Goal: Task Accomplishment & Management: Complete application form

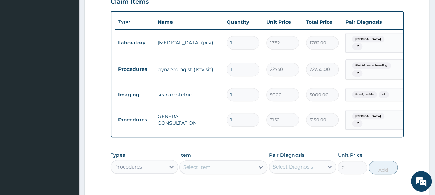
scroll to position [353, 0]
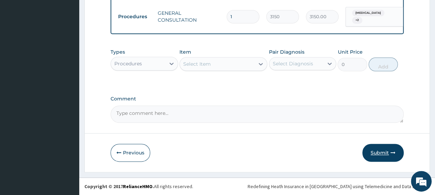
click at [387, 154] on button "Submit" at bounding box center [382, 153] width 41 height 18
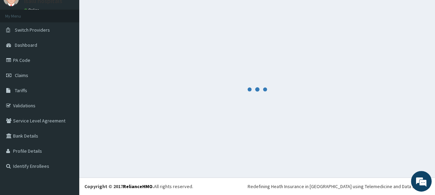
scroll to position [30, 0]
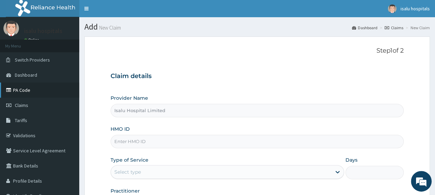
click at [20, 92] on link "PA Code" at bounding box center [39, 90] width 79 height 15
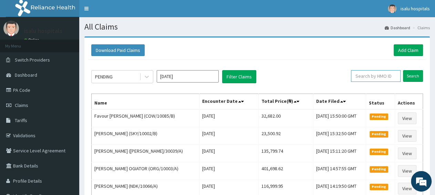
paste input "PA/61321B"
drag, startPoint x: 379, startPoint y: 76, endPoint x: 350, endPoint y: 77, distance: 29.0
click at [350, 77] on input "PA/61321B" at bounding box center [365, 76] width 44 height 12
paste input "COW/10085/"
type input "COW/10085/B"
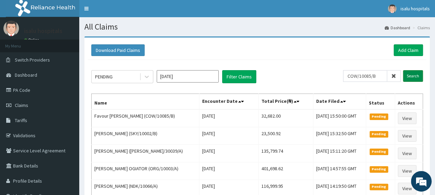
click at [412, 73] on input "Search" at bounding box center [413, 76] width 20 height 12
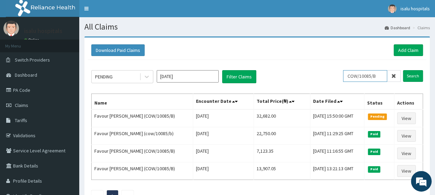
click at [353, 76] on input "COW/10085/B" at bounding box center [365, 76] width 44 height 12
click at [415, 78] on input "Search" at bounding box center [413, 76] width 20 height 12
click at [404, 49] on link "Add Claim" at bounding box center [408, 50] width 29 height 12
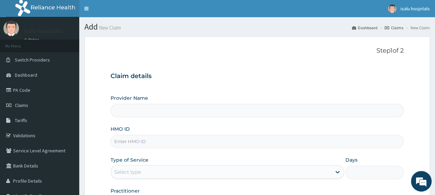
type input "Isalu Hospital Limited"
paste input "DAF/10002/A"
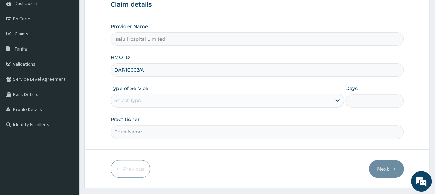
type input "DAF/10002/A"
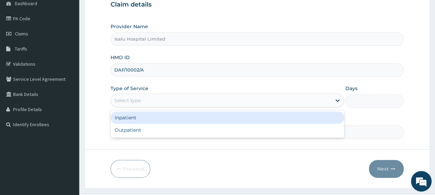
click at [149, 101] on div "Select type" at bounding box center [221, 100] width 220 height 11
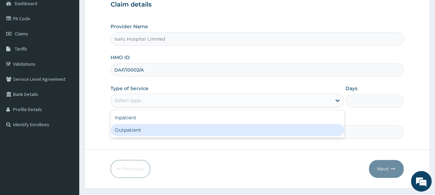
click at [158, 133] on div "Outpatient" at bounding box center [227, 130] width 233 height 12
type input "1"
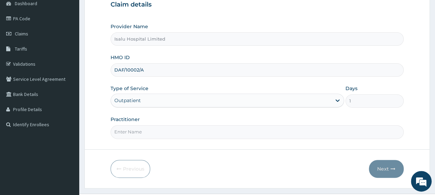
scroll to position [0, 0]
paste input "Dr. Obisesan Damola"
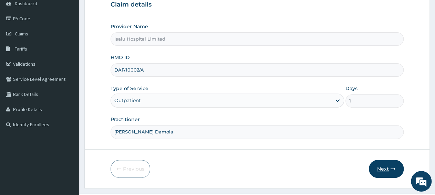
type input "Dr. Obisesan Damola"
click at [378, 172] on button "Next" at bounding box center [386, 169] width 35 height 18
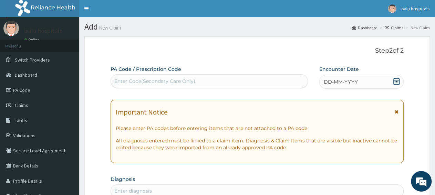
click at [206, 81] on div "Enter Code(Secondary Care Only)" at bounding box center [209, 81] width 197 height 11
paste input "PA/5E12C4"
type input "PA/5E12C4"
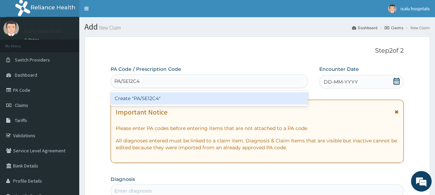
click at [212, 100] on div "Create "PA/5E12C4"" at bounding box center [209, 98] width 197 height 12
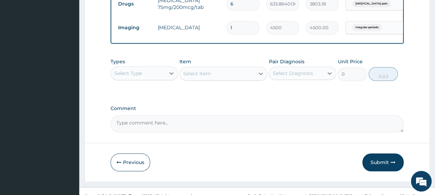
scroll to position [284, 0]
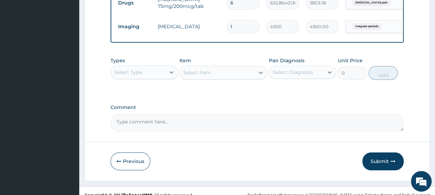
click at [137, 76] on div "Select Type" at bounding box center [128, 72] width 28 height 7
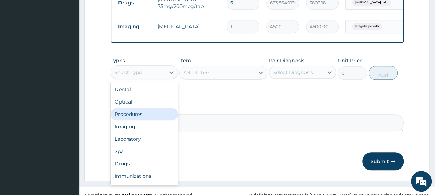
click at [141, 118] on div "Procedures" at bounding box center [144, 114] width 67 height 12
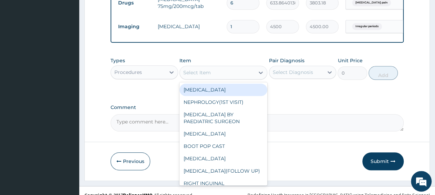
click at [215, 78] on div "Select Item" at bounding box center [217, 72] width 75 height 11
paste input "General Consultation"
type input "General Consultation"
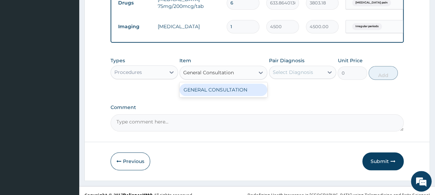
click at [231, 96] on div "GENERAL CONSULTATION" at bounding box center [223, 90] width 88 height 12
type input "3150"
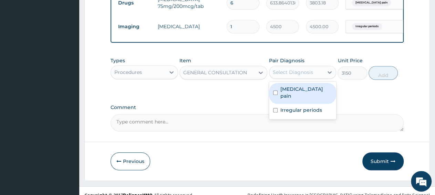
click at [314, 78] on div "Select Diagnosis" at bounding box center [296, 72] width 54 height 11
click at [312, 97] on label "Musculoskeletal pain" at bounding box center [306, 93] width 52 height 14
checkbox input "true"
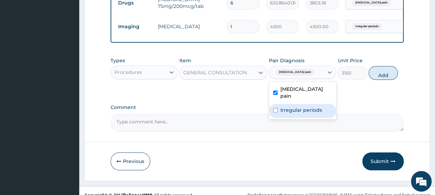
click at [312, 108] on label "Irregular periods" at bounding box center [301, 110] width 42 height 7
checkbox input "true"
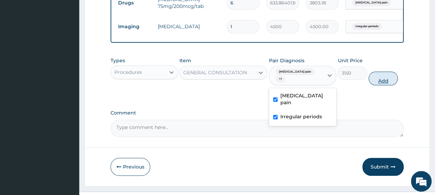
click at [378, 85] on button "Add" at bounding box center [382, 79] width 29 height 14
type input "0"
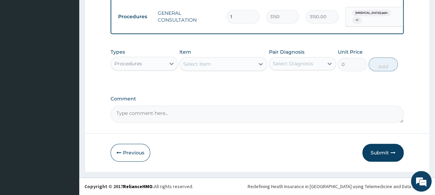
scroll to position [324, 0]
click at [382, 158] on button "Submit" at bounding box center [382, 153] width 41 height 18
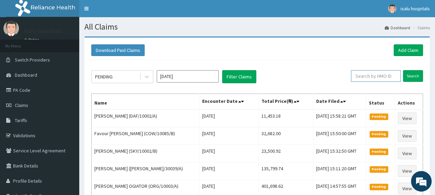
paste input "DAF/10002/A"
type input "DAF/10002/A"
click at [414, 75] on input "Search" at bounding box center [413, 76] width 20 height 12
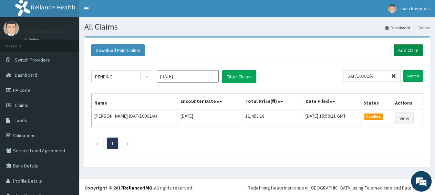
click at [408, 49] on link "Add Claim" at bounding box center [408, 50] width 29 height 12
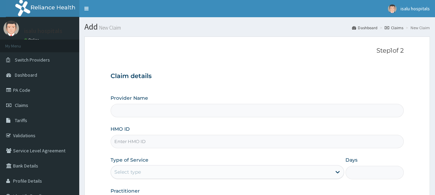
type input "Isalu Hospital Limited"
paste input "EXT/10052/ANIL"
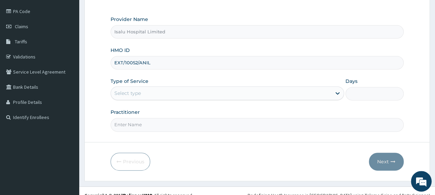
scroll to position [86, 0]
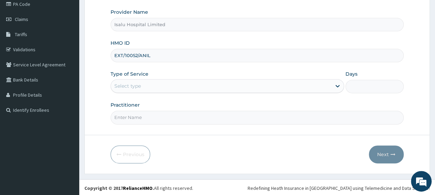
type input "EXT/10052/ANIL"
click at [150, 89] on div "Select type" at bounding box center [221, 86] width 220 height 11
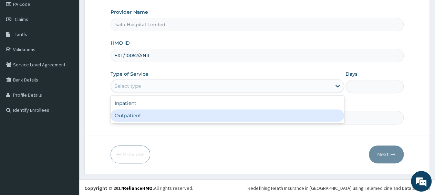
click at [166, 119] on div "Outpatient" at bounding box center [227, 116] width 233 height 12
type input "1"
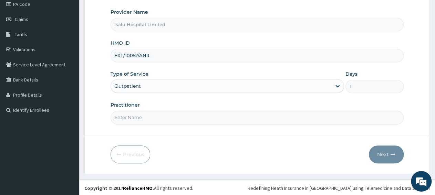
scroll to position [0, 0]
paste input "Dr Nwanegbo"
type input "Dr Nwanegbo"
click at [391, 152] on icon "button" at bounding box center [393, 154] width 5 height 5
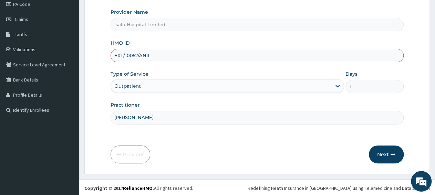
click at [173, 61] on input "EXT/10052/ANIL" at bounding box center [257, 55] width 293 height 13
type input "EXT/10052/A"
click at [385, 153] on button "Next" at bounding box center [386, 155] width 35 height 18
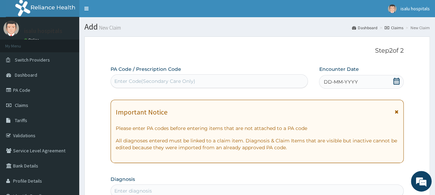
click at [178, 80] on div "Enter Code(Secondary Care Only)" at bounding box center [154, 81] width 81 height 7
paste input "PA/711BD5"
type input "PA/711BD5"
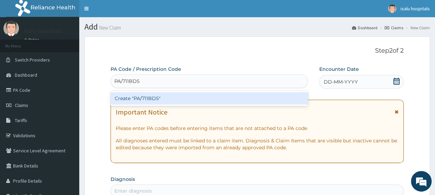
click at [181, 98] on div "Create "PA/711BD5"" at bounding box center [209, 98] width 197 height 12
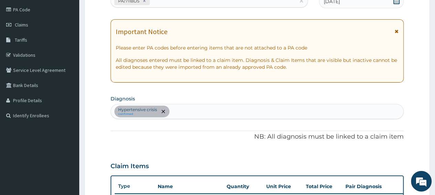
scroll to position [9, 0]
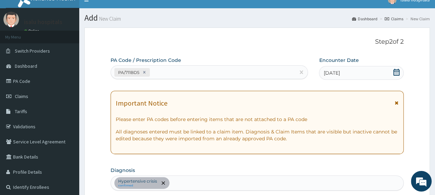
click at [188, 74] on div "PA/711BD5" at bounding box center [203, 72] width 184 height 11
paste input "PA/2D06F7"
type input "PA/2D06F7"
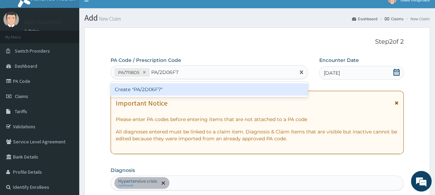
click at [220, 88] on div "Create "PA/2D06F7"" at bounding box center [209, 89] width 197 height 12
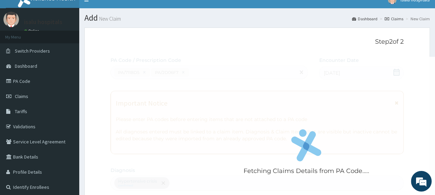
scroll to position [212, 0]
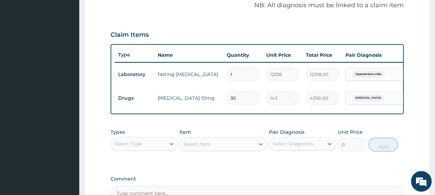
type input "3"
type input "429.00"
type input "0.00"
type input "1"
type input "143.00"
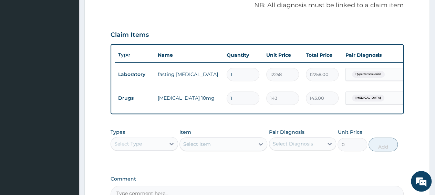
type input "14"
type input "2002.00"
type input "14"
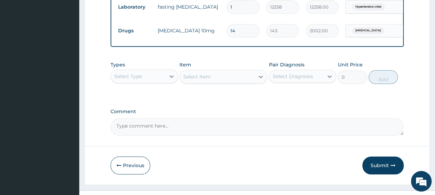
scroll to position [284, 0]
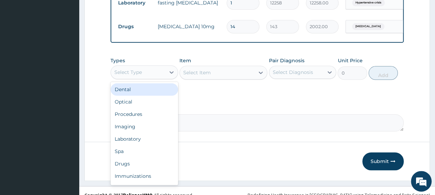
click at [135, 76] on div "Select Type" at bounding box center [128, 72] width 28 height 7
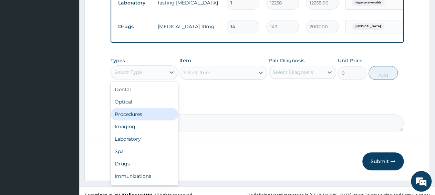
click at [139, 121] on div "Procedures" at bounding box center [144, 114] width 67 height 12
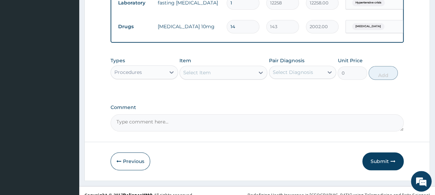
click at [218, 78] on div "Select Item" at bounding box center [217, 72] width 75 height 11
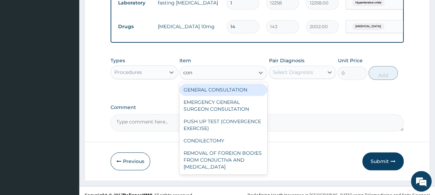
type input "cons"
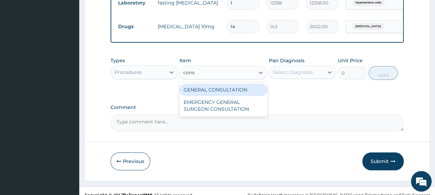
click at [224, 96] on div "GENERAL CONSULTATION" at bounding box center [223, 90] width 88 height 12
type input "3150"
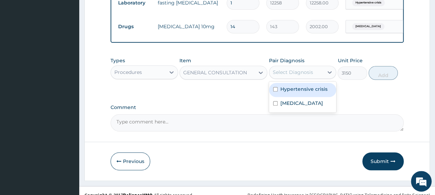
click at [284, 76] on div "Select Diagnosis" at bounding box center [293, 72] width 40 height 7
click at [286, 97] on div "Hypertensive crisis" at bounding box center [302, 90] width 67 height 14
checkbox input "true"
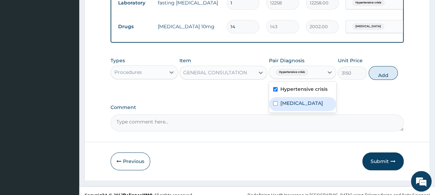
click at [288, 107] on label "Essential hypertension" at bounding box center [301, 103] width 43 height 7
checkbox input "true"
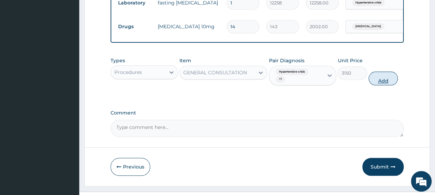
click at [389, 85] on button "Add" at bounding box center [382, 79] width 29 height 14
type input "0"
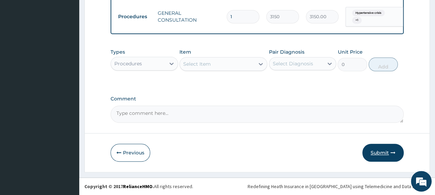
click at [378, 159] on button "Submit" at bounding box center [382, 153] width 41 height 18
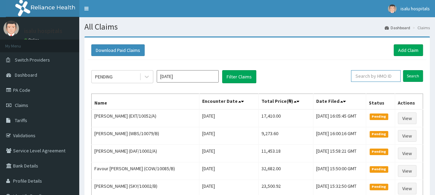
paste input "PA/2D06F7"
drag, startPoint x: 380, startPoint y: 77, endPoint x: 343, endPoint y: 79, distance: 37.2
click at [343, 79] on input "PA/2D06F7" at bounding box center [365, 76] width 44 height 12
paste input "EXT/10052/ANIL"
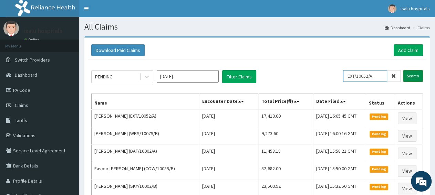
type input "EXT/10052/A"
click at [416, 79] on input "Search" at bounding box center [413, 76] width 20 height 12
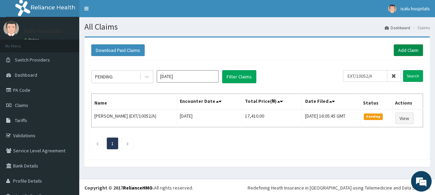
click at [398, 53] on link "Add Claim" at bounding box center [408, 50] width 29 height 12
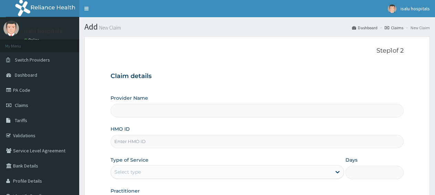
type input "Isalu Hospital Limited"
paste input "FGD/10001/A"
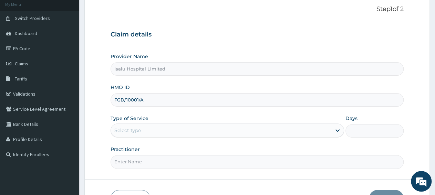
scroll to position [86, 0]
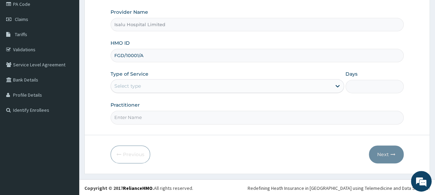
type input "FGD/10001/A"
click at [144, 86] on div "Select type" at bounding box center [221, 86] width 220 height 11
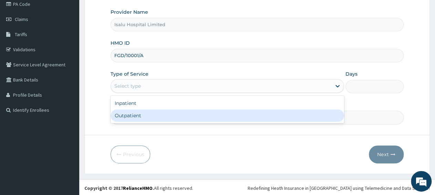
click at [149, 113] on div "Outpatient" at bounding box center [227, 116] width 233 height 12
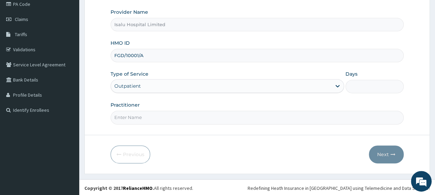
type input "1"
paste input "[PERSON_NAME]"
type input "[PERSON_NAME]"
click at [391, 156] on button "Next" at bounding box center [386, 155] width 35 height 18
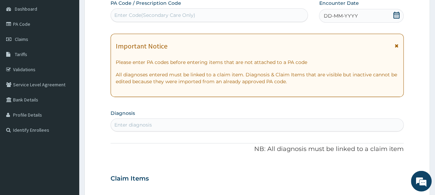
scroll to position [50, 0]
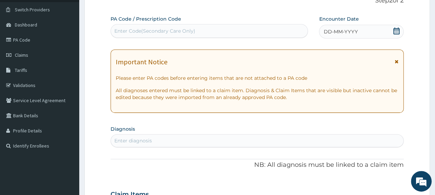
click at [249, 31] on div "Enter Code(Secondary Care Only)" at bounding box center [209, 30] width 197 height 11
paste input "PA/DEF607"
type input "PA/DEF607"
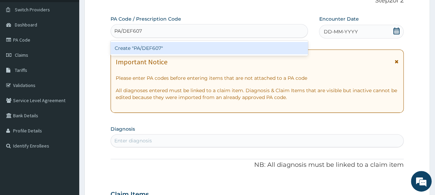
click at [242, 50] on div "Create "PA/DEF607"" at bounding box center [209, 48] width 197 height 12
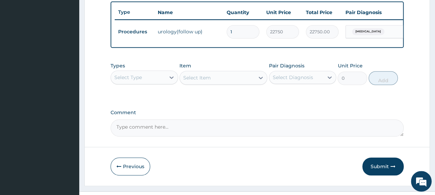
scroll to position [273, 0]
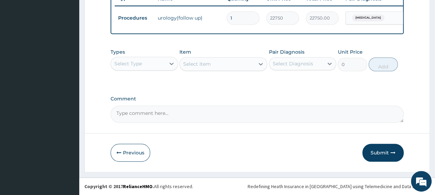
click at [371, 156] on button "Submit" at bounding box center [382, 153] width 41 height 18
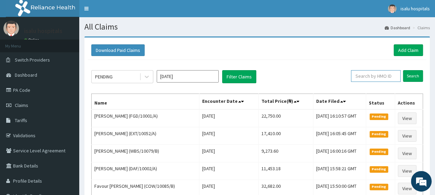
paste input "FGD/10001/A"
type input "FGD/10001/A"
click at [409, 78] on input "Search" at bounding box center [413, 76] width 20 height 12
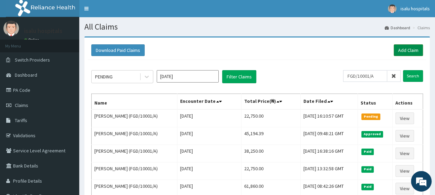
click at [399, 49] on link "Add Claim" at bounding box center [408, 50] width 29 height 12
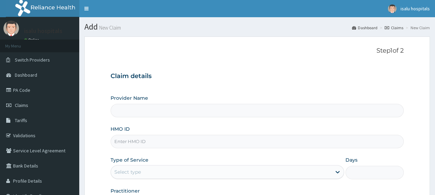
type input "Isalu Hospital Limited"
paste input "FRS/10011/A"
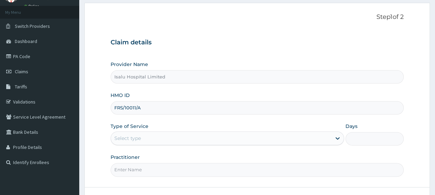
scroll to position [36, 0]
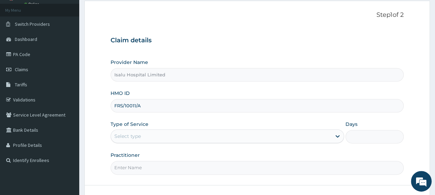
type input "FRS/10011/A"
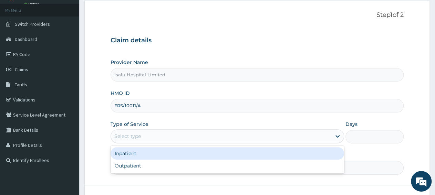
click at [150, 135] on div "Select type" at bounding box center [221, 136] width 220 height 11
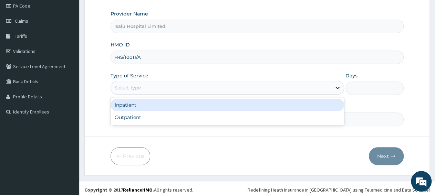
scroll to position [86, 0]
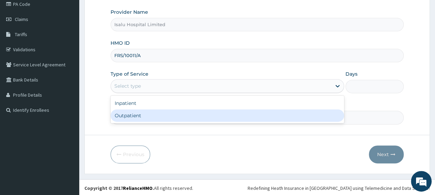
click at [159, 117] on div "Outpatient" at bounding box center [227, 116] width 233 height 12
type input "1"
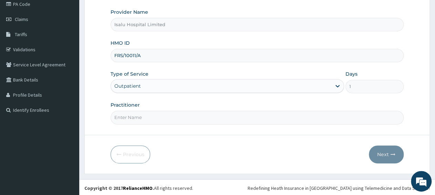
scroll to position [0, 0]
paste input "[PERSON_NAME]"
type input "[PERSON_NAME]"
click at [391, 157] on button "Next" at bounding box center [386, 155] width 35 height 18
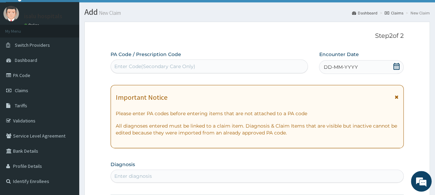
scroll to position [14, 0]
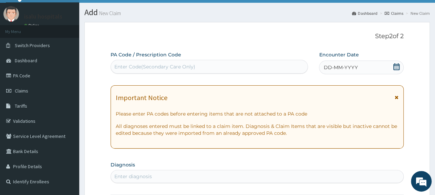
click at [181, 69] on div "Enter Code(Secondary Care Only)" at bounding box center [154, 66] width 81 height 7
paste input "PA/3AADC6"
type input "PA/3AADC6"
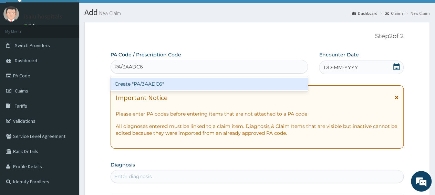
click at [186, 87] on div "Create "PA/3AADC6"" at bounding box center [209, 84] width 197 height 12
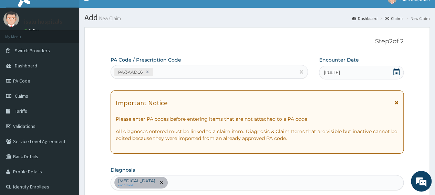
scroll to position [9, 0]
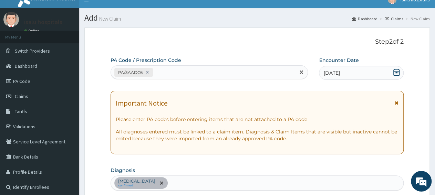
click at [214, 73] on div "PA/3AADC6" at bounding box center [203, 72] width 184 height 11
paste input "PA/B0A35F"
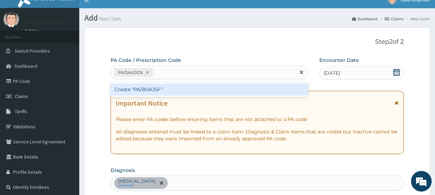
type input "PA/B0A35F"
click at [212, 92] on div "Create "PA/B0A35F"" at bounding box center [209, 89] width 197 height 12
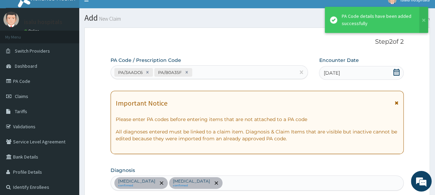
scroll to position [212, 0]
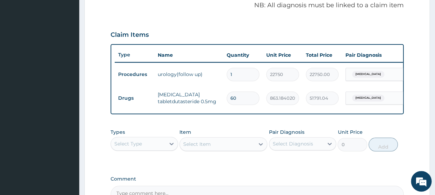
click at [234, 97] on input "60" at bounding box center [243, 98] width 33 height 13
type input "0"
type input "0.00"
type input "30"
type input "25895.52"
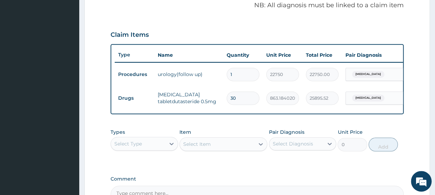
type input "30"
click at [394, 130] on div "PA Code / Prescription Code PA/3AADC6 PA/B0A35F Encounter Date [DATE] Important…" at bounding box center [257, 29] width 293 height 350
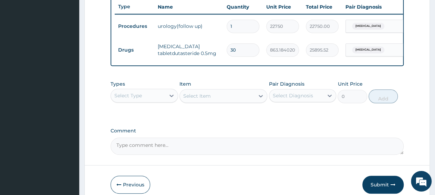
scroll to position [297, 0]
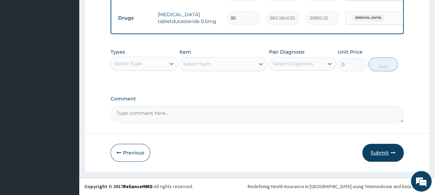
click at [377, 154] on button "Submit" at bounding box center [382, 153] width 41 height 18
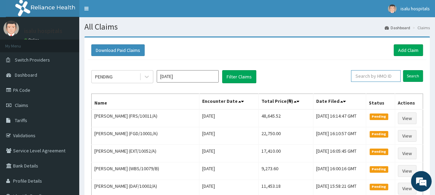
paste input "FRS/10011/A"
type input "FRS/10011/A"
click at [413, 78] on input "Search" at bounding box center [413, 76] width 20 height 12
